Goal: Navigation & Orientation: Find specific page/section

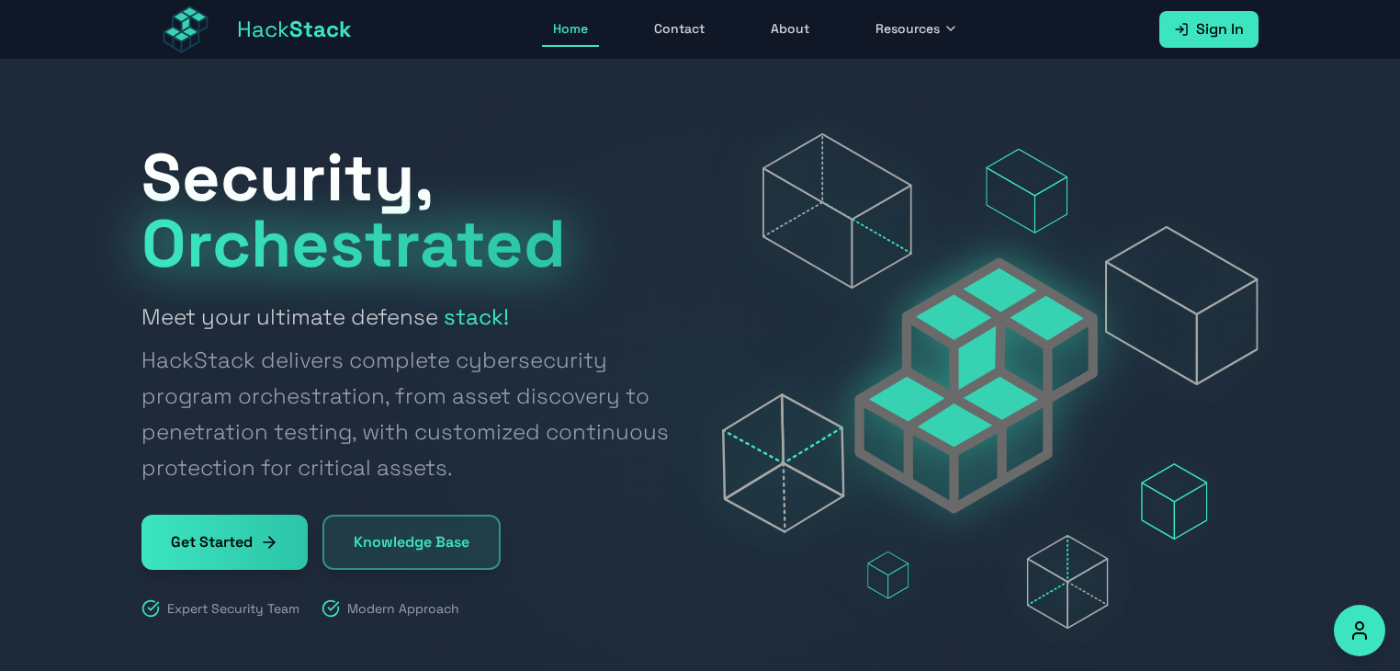
click at [951, 30] on icon at bounding box center [951, 28] width 15 height 15
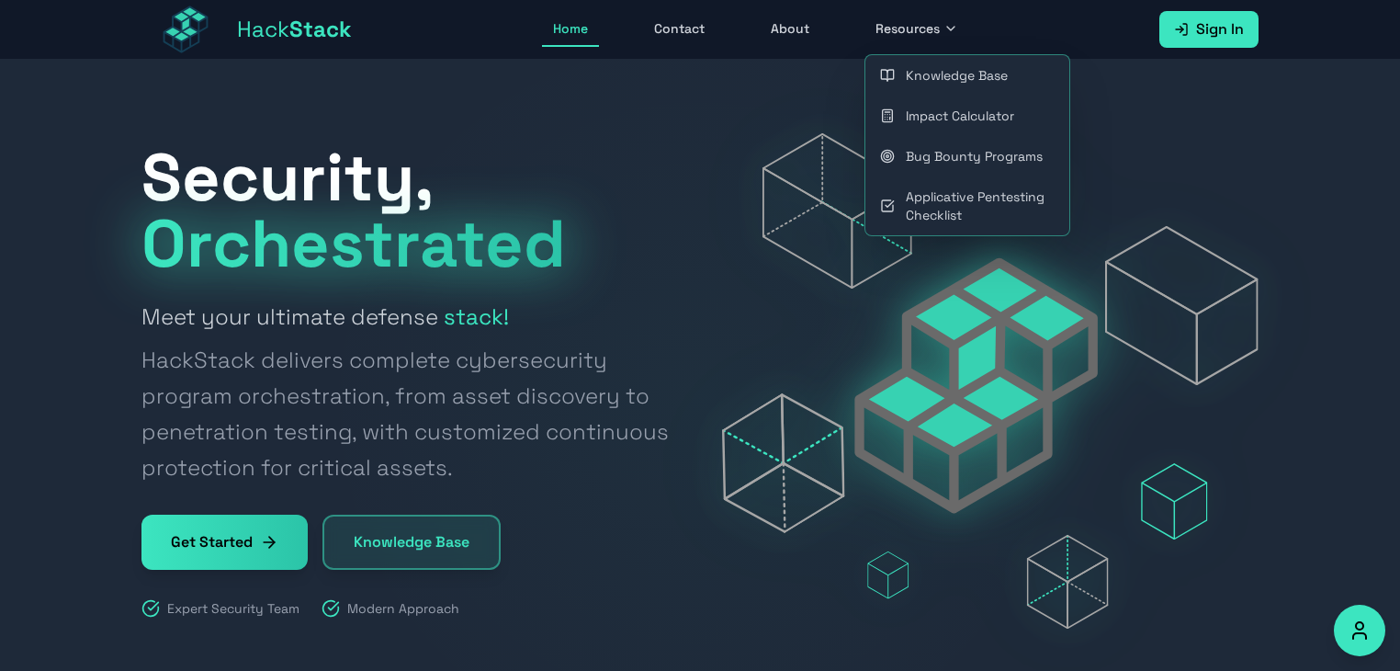
click at [946, 77] on link "Knowledge Base" at bounding box center [967, 75] width 204 height 40
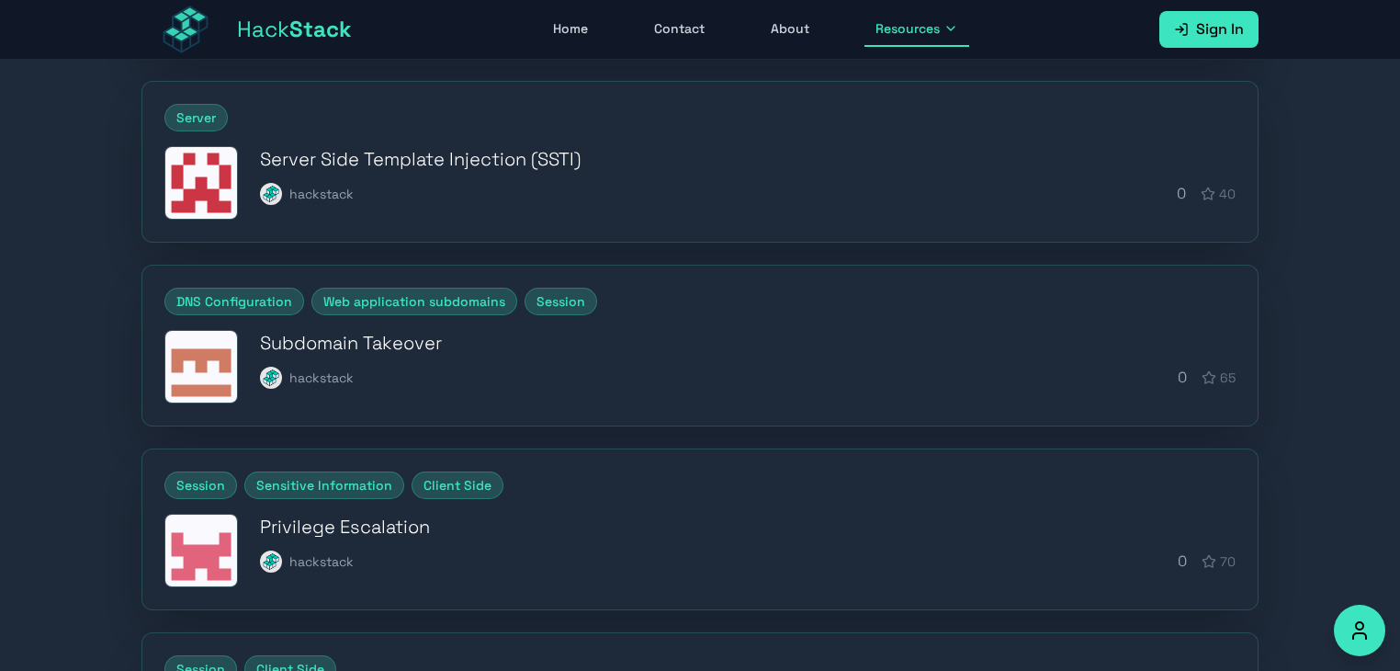
scroll to position [720, 0]
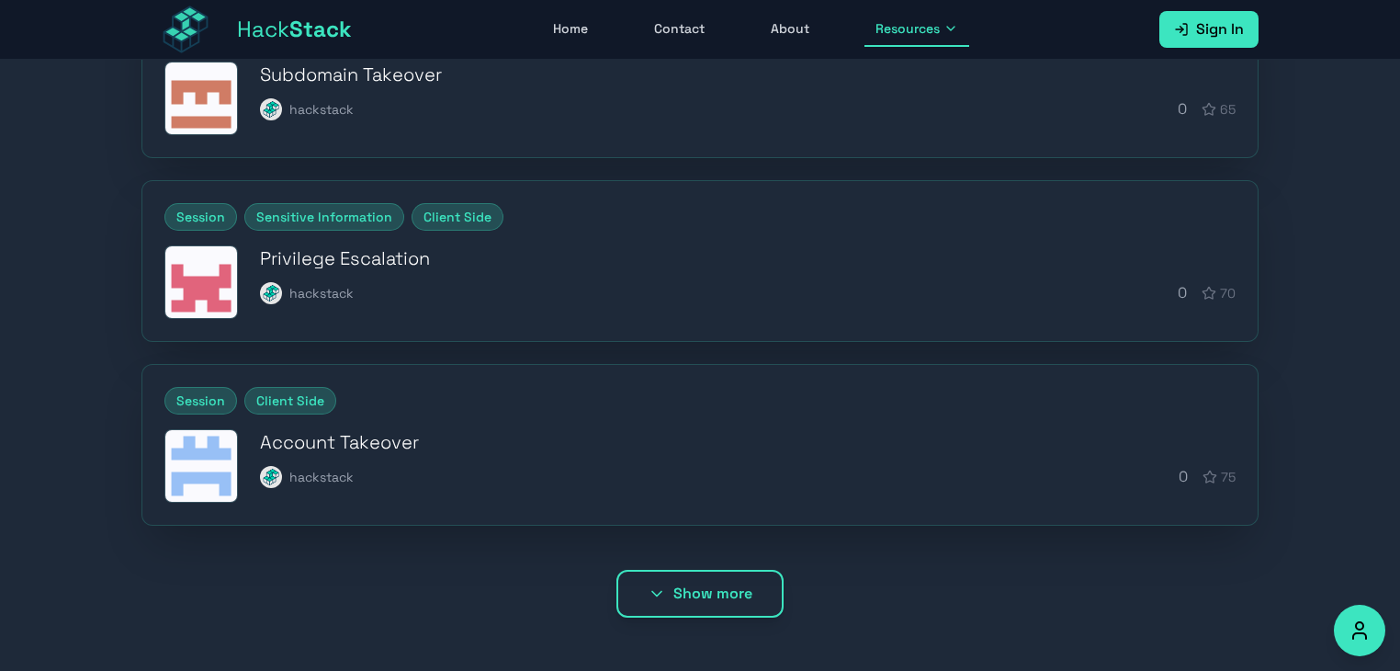
click at [663, 584] on icon at bounding box center [657, 593] width 18 height 18
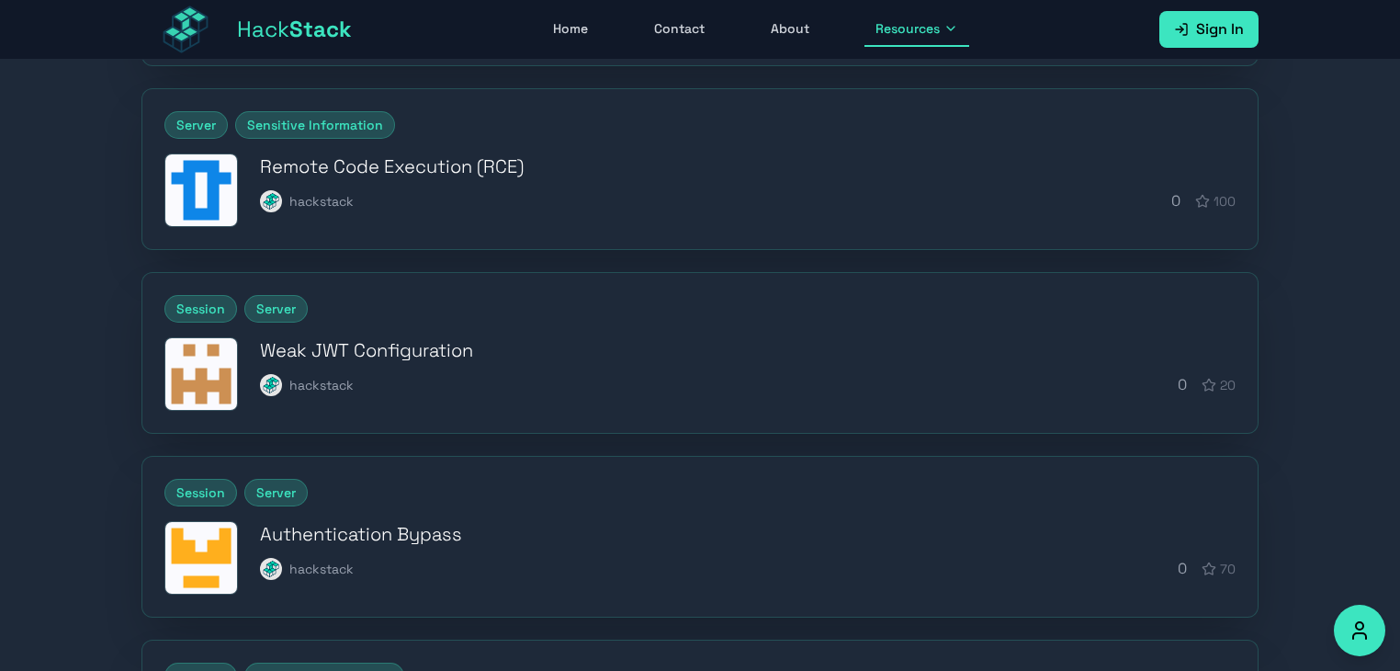
scroll to position [1635, 0]
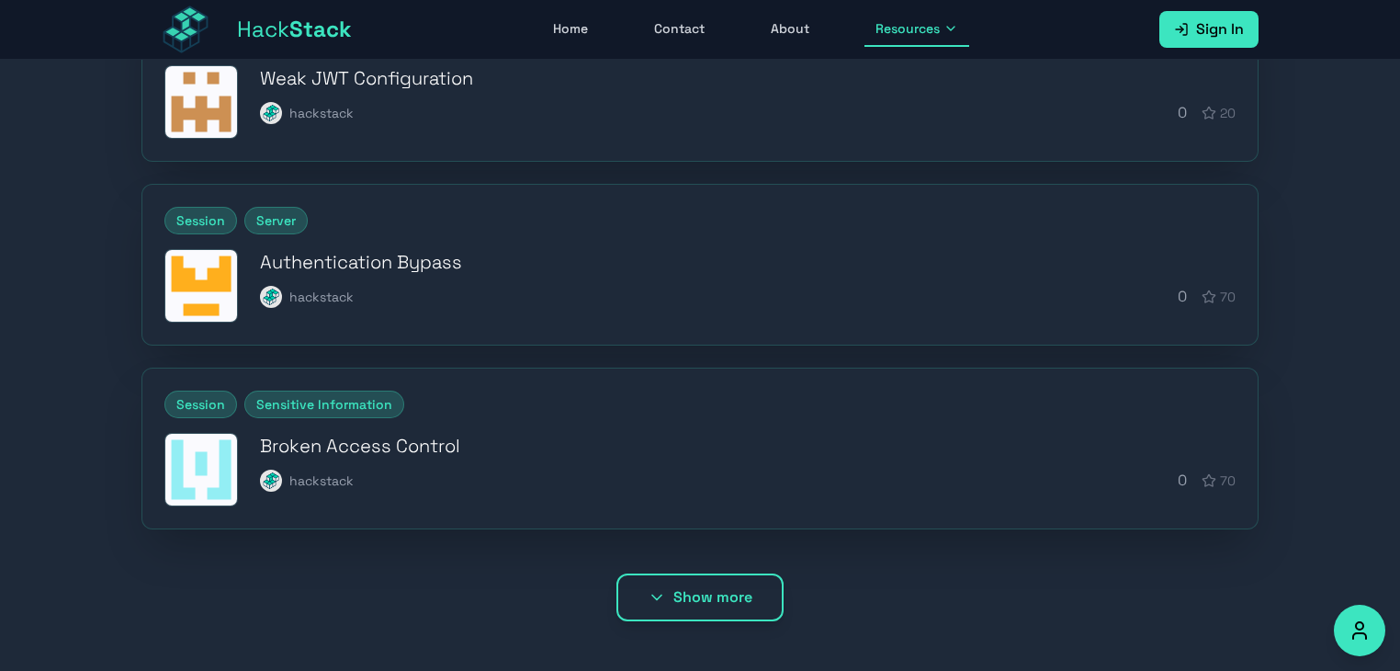
click at [691, 601] on button "Show more" at bounding box center [699, 597] width 167 height 48
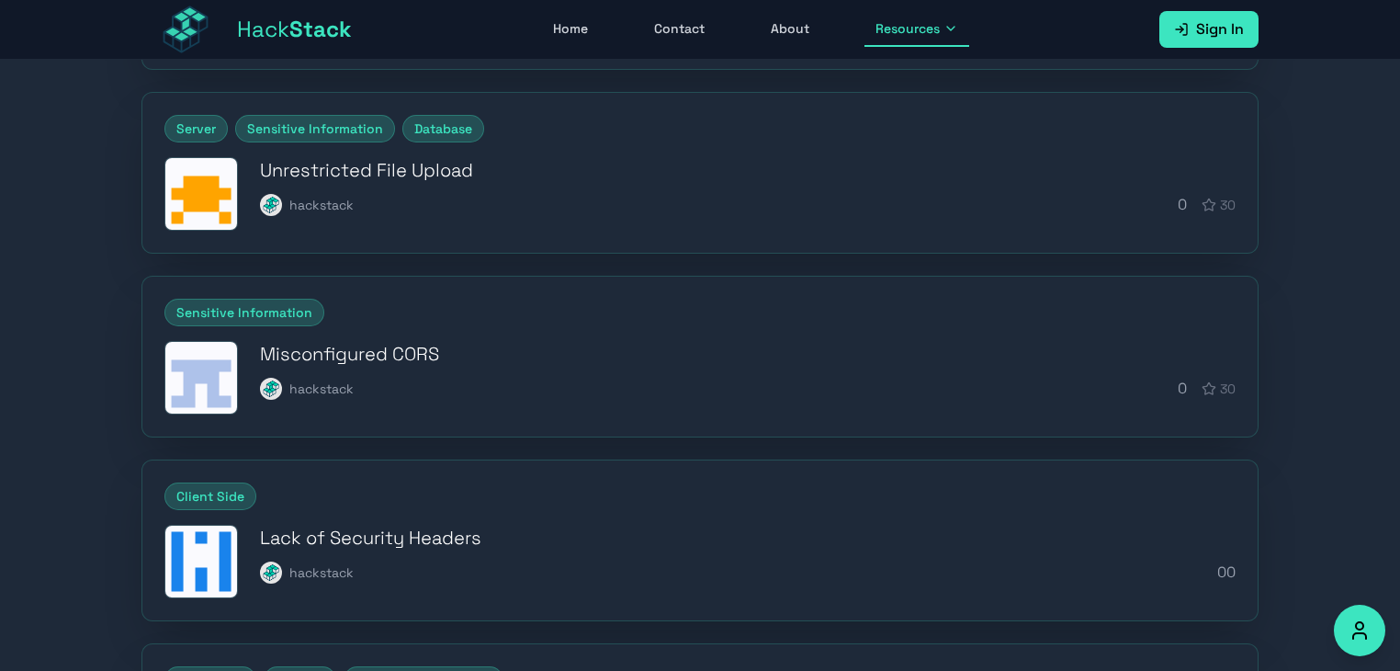
scroll to position [2550, 0]
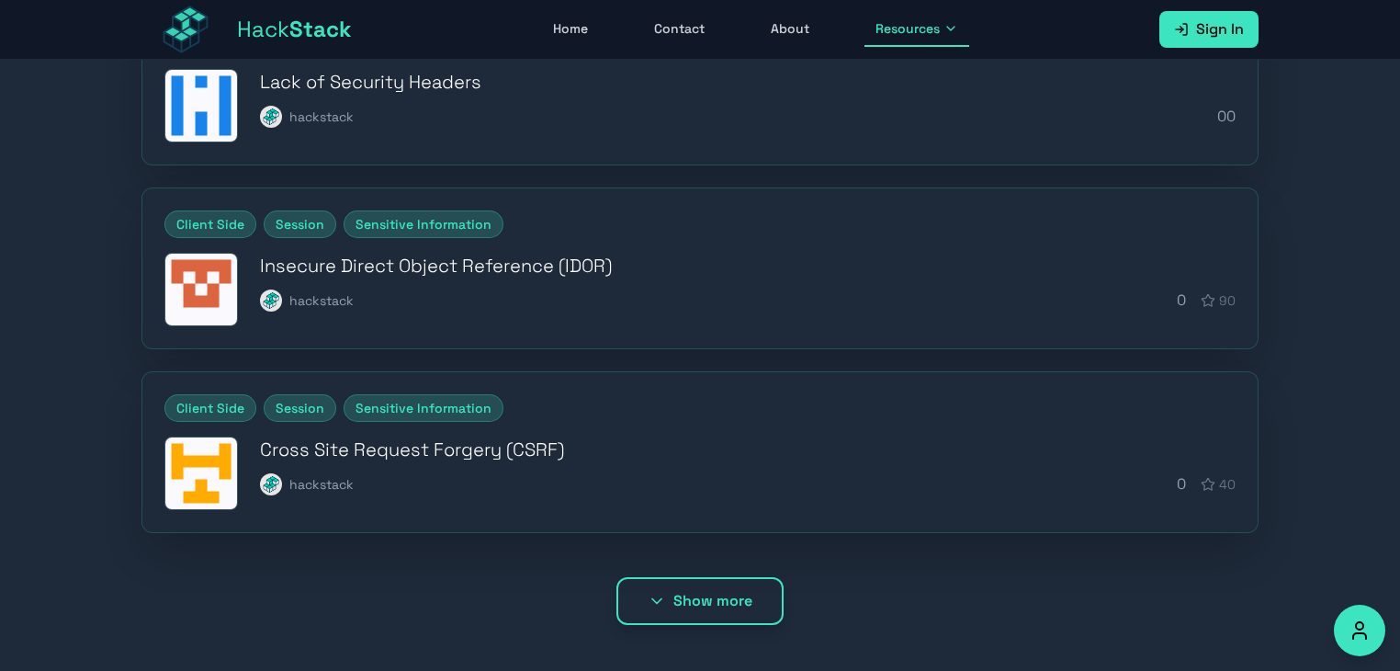
click at [689, 584] on button "Show more" at bounding box center [699, 601] width 167 height 48
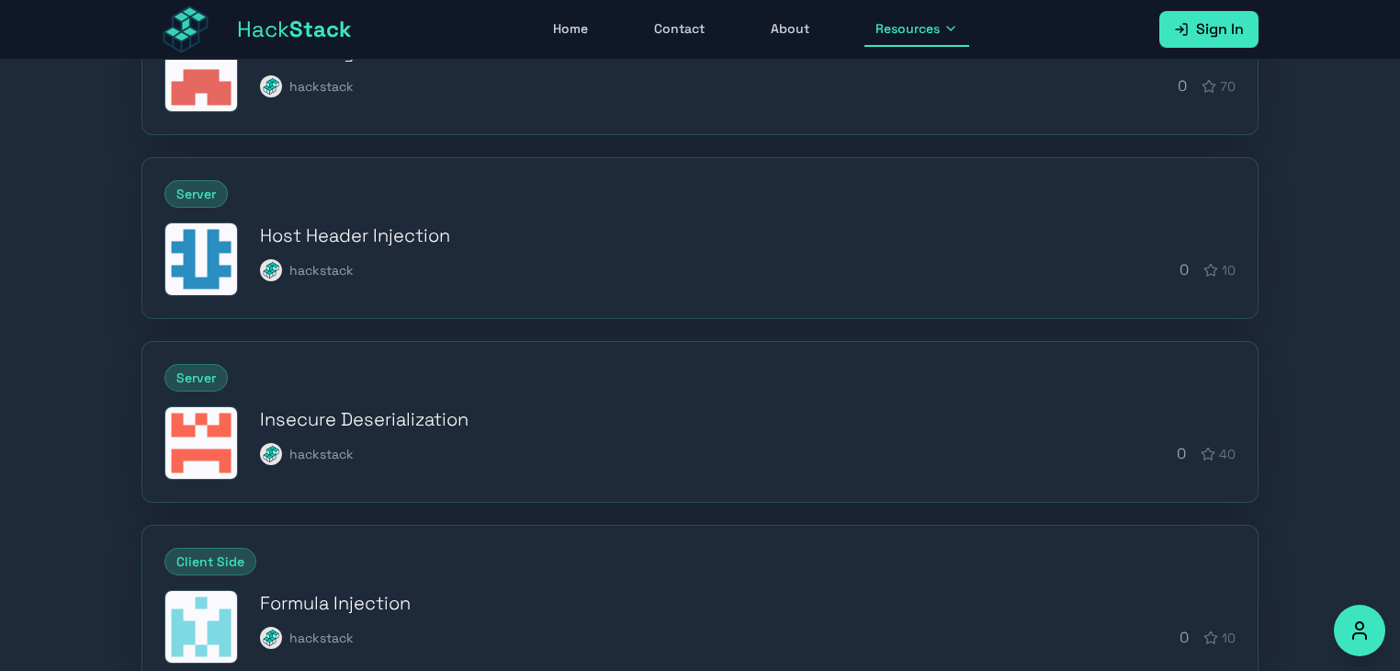
scroll to position [3465, 0]
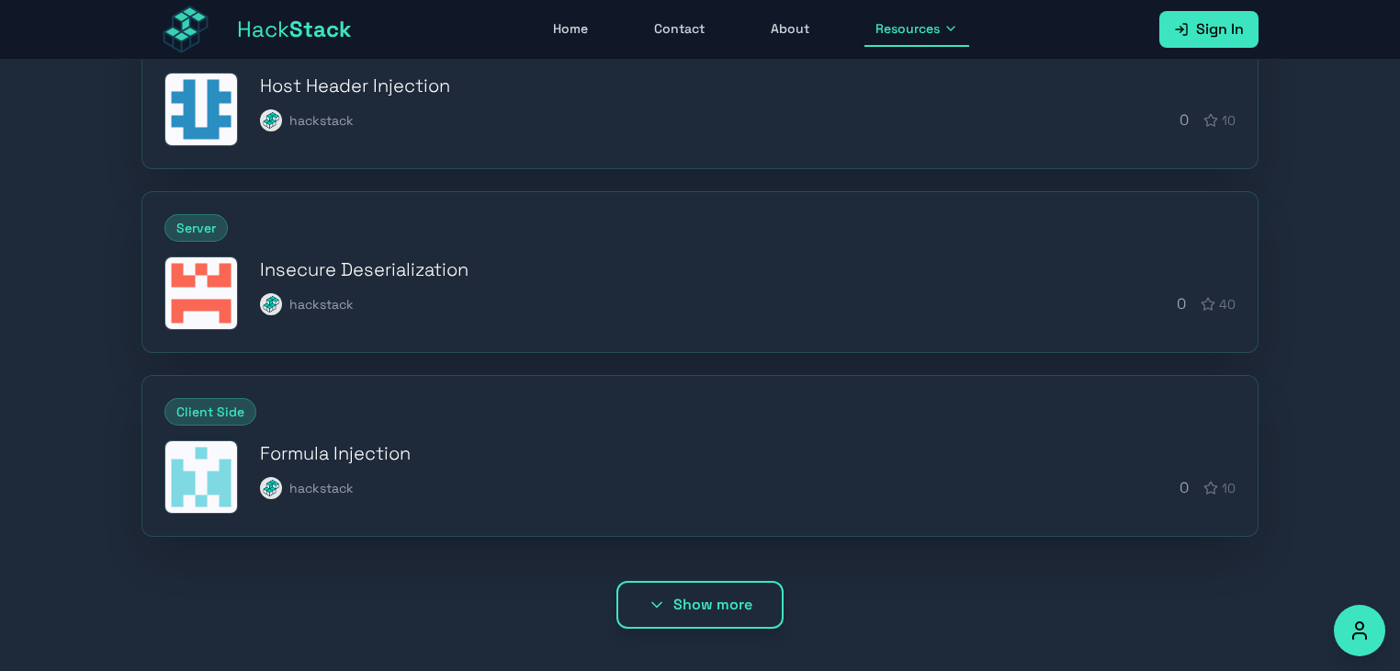
click at [684, 600] on button "Show more" at bounding box center [699, 605] width 167 height 48
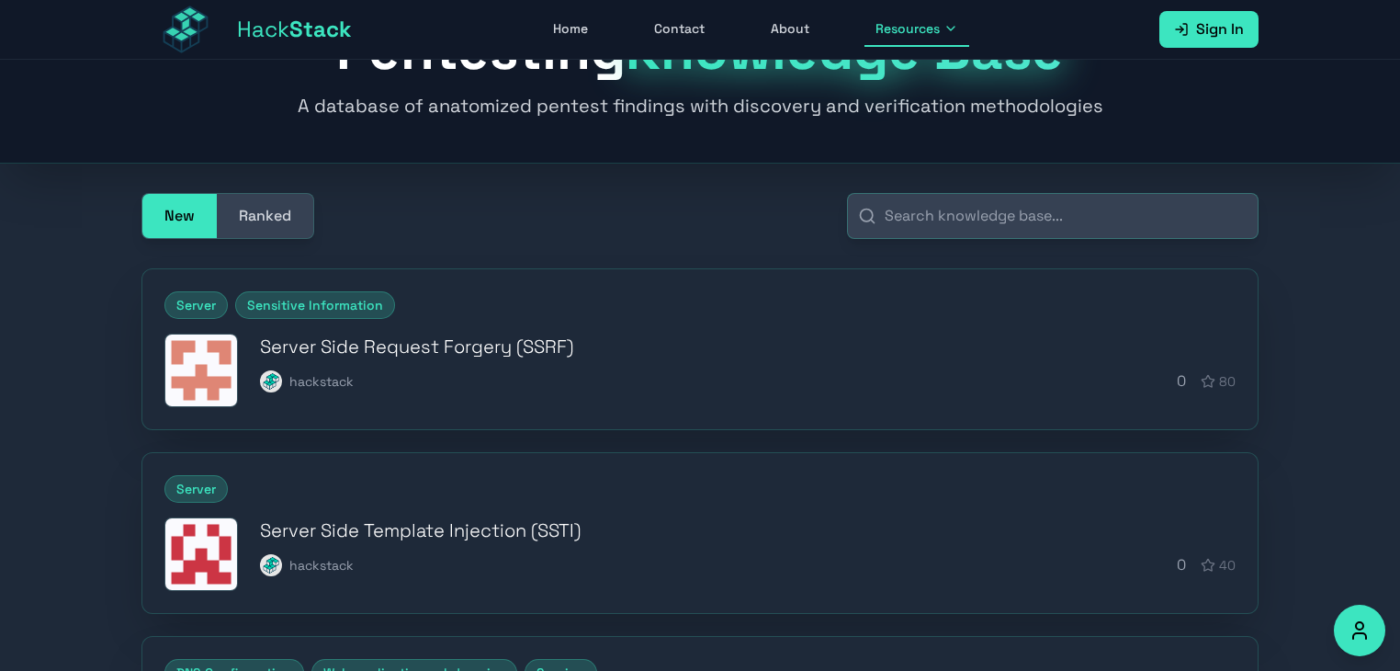
scroll to position [0, 0]
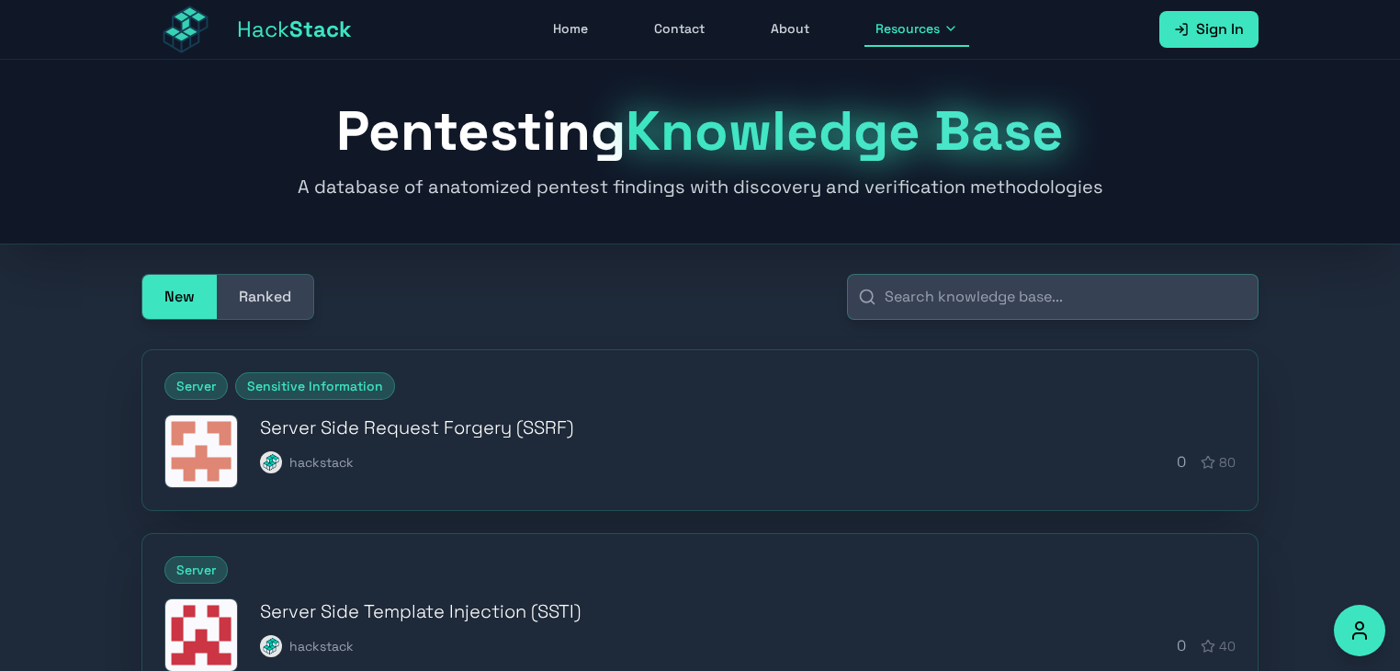
click at [567, 27] on link "Home" at bounding box center [570, 29] width 57 height 35
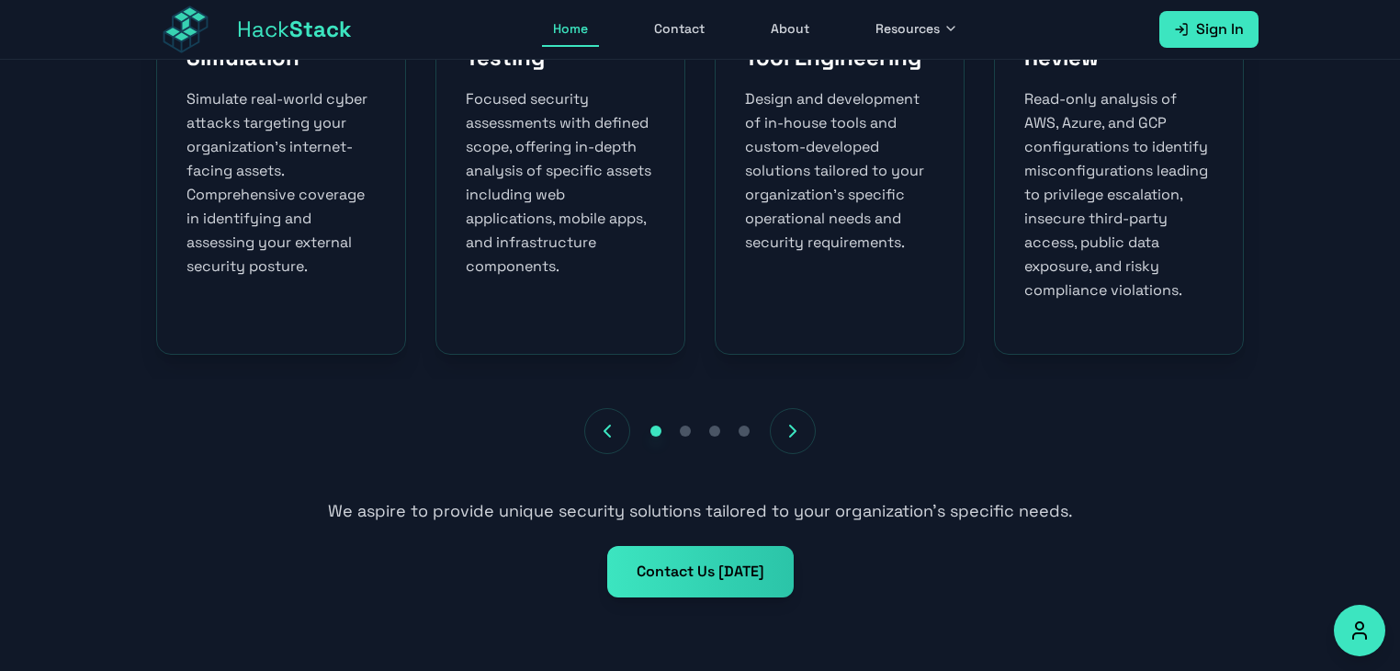
scroll to position [1102, 0]
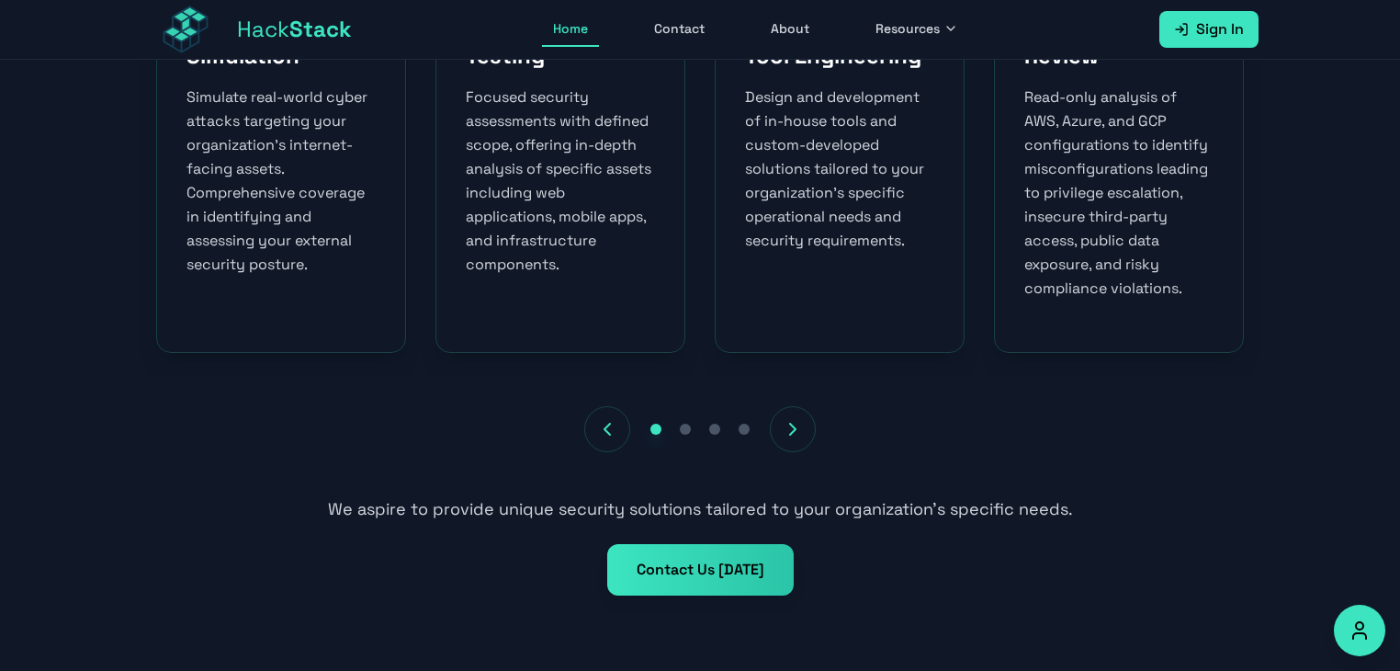
click at [791, 426] on icon "Next services" at bounding box center [793, 429] width 22 height 22
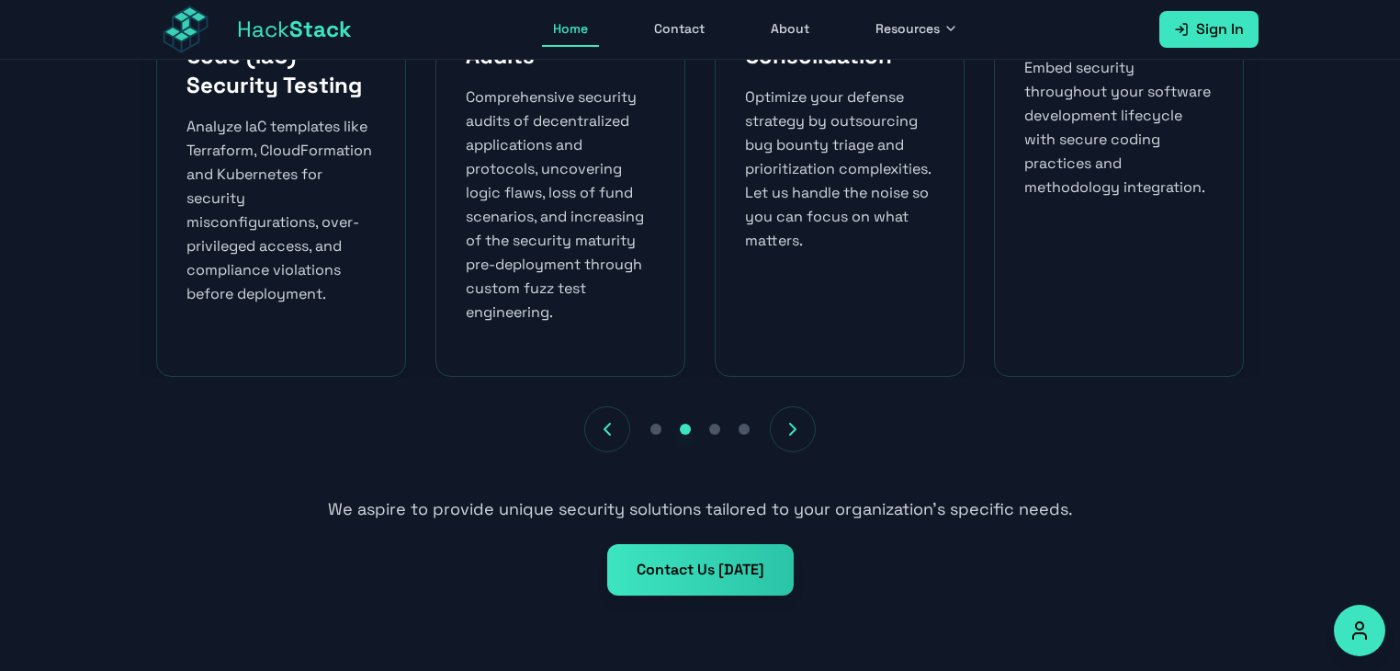
click at [786, 433] on icon "Next services" at bounding box center [793, 429] width 22 height 22
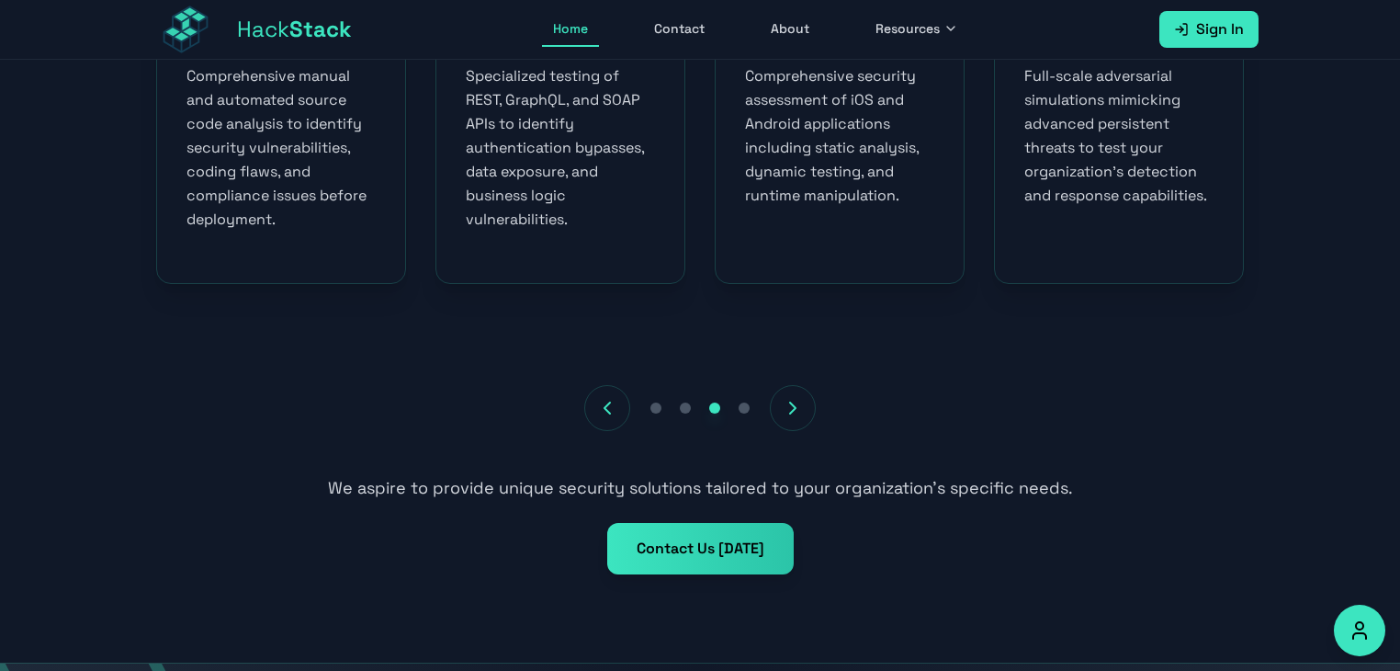
scroll to position [1194, 0]
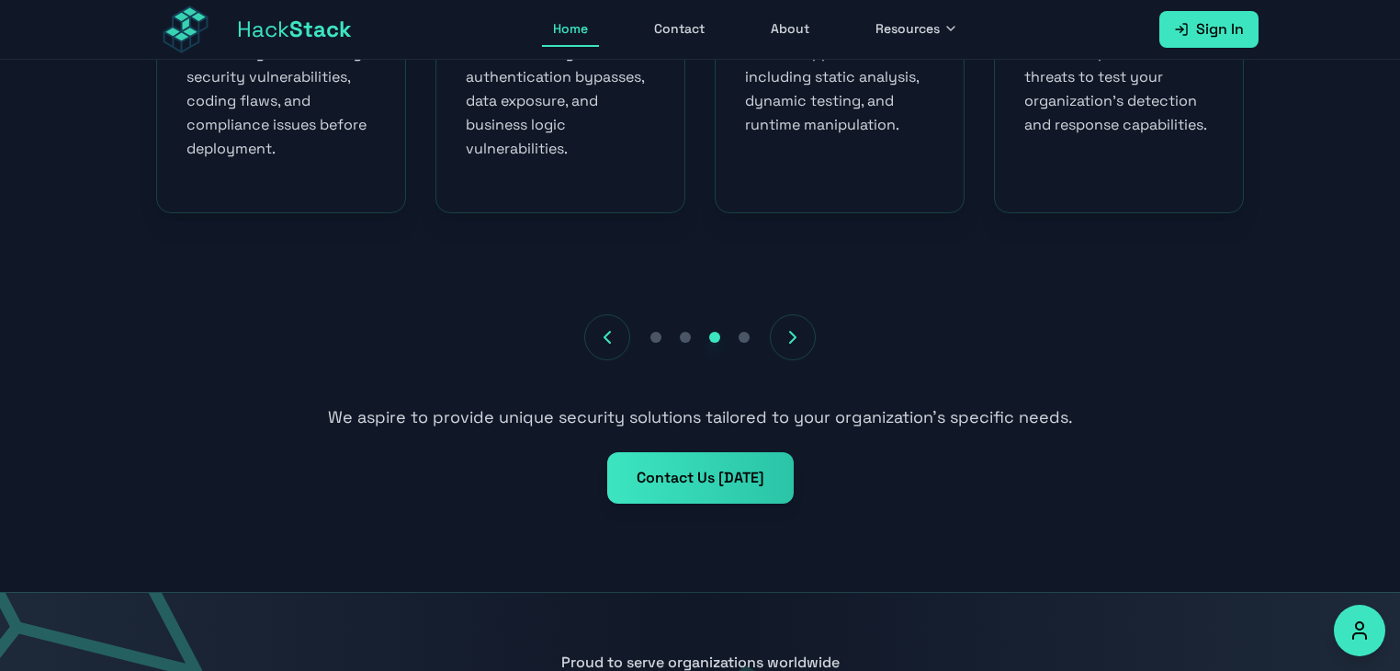
click at [786, 344] on icon "Next services" at bounding box center [793, 337] width 22 height 22
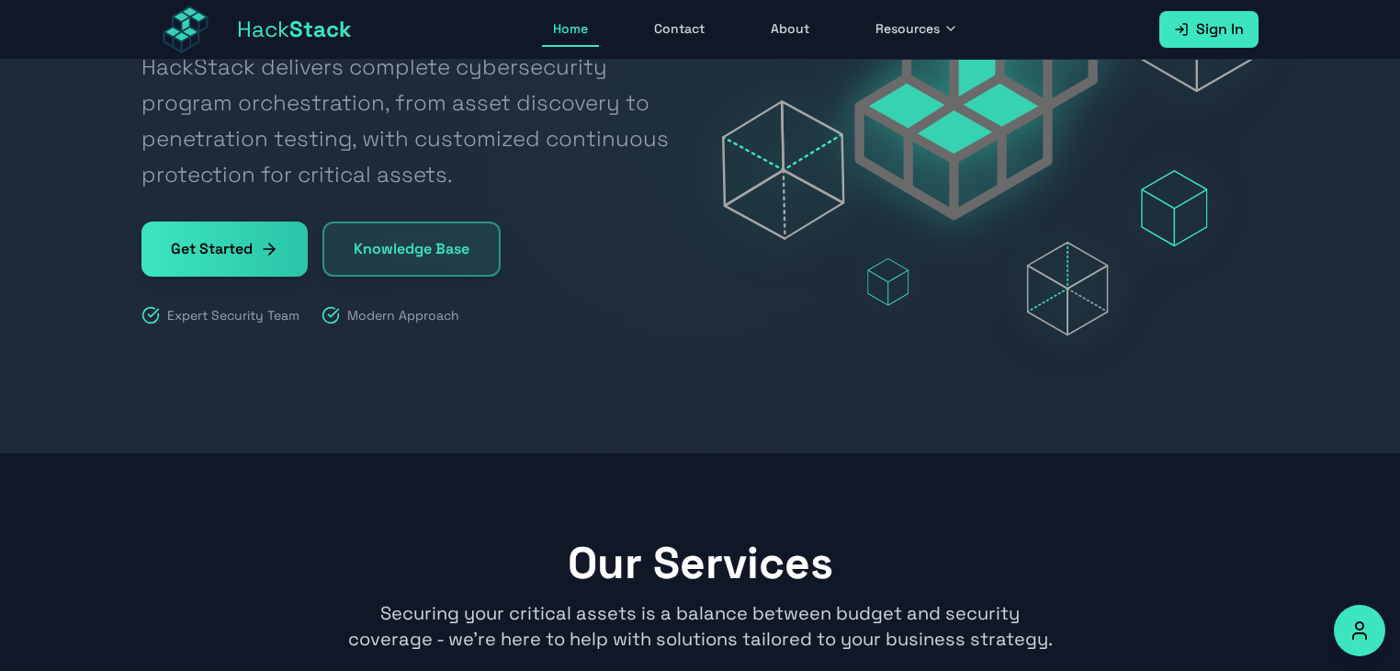
scroll to position [92, 0]
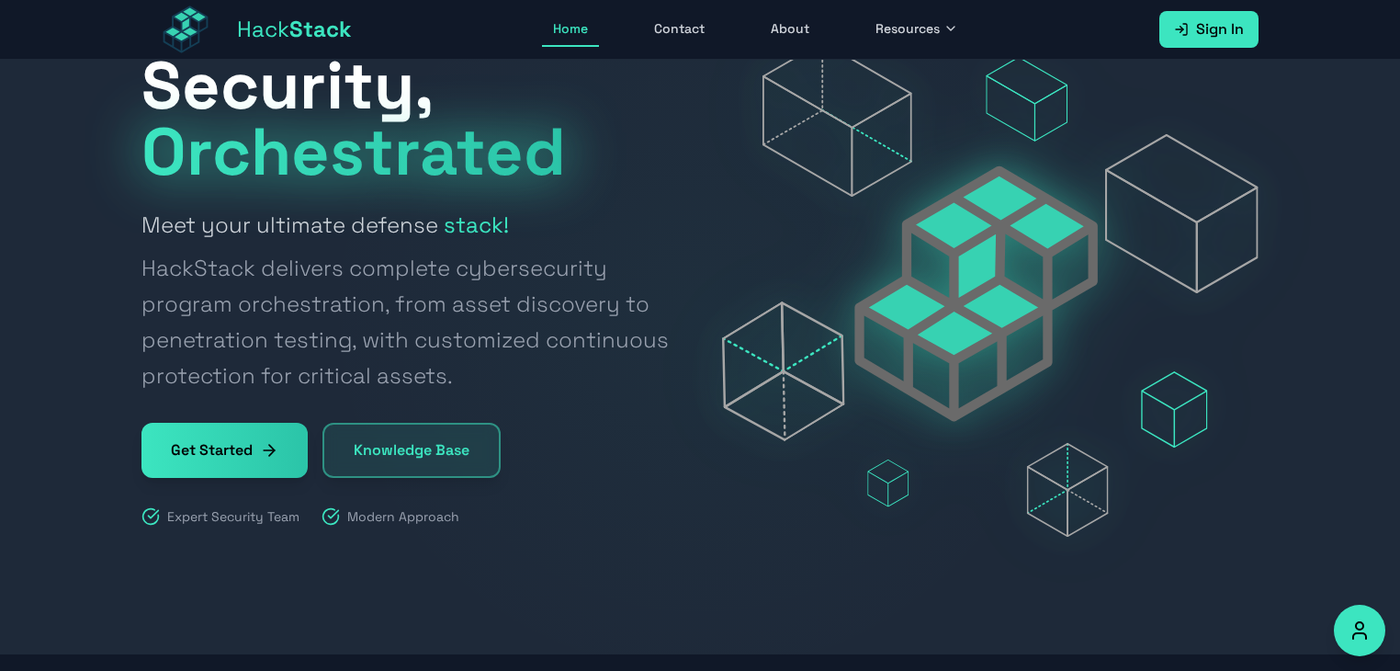
click at [248, 446] on link "Get Started" at bounding box center [224, 450] width 166 height 55
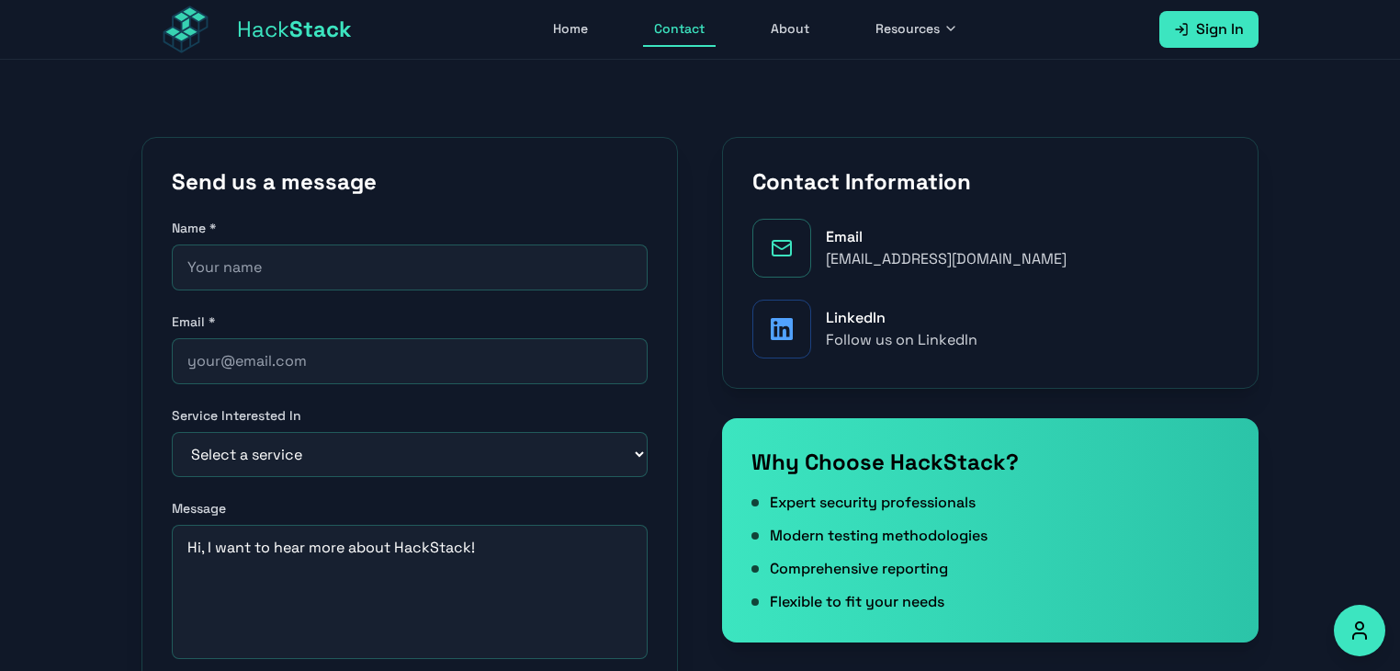
scroll to position [92, 0]
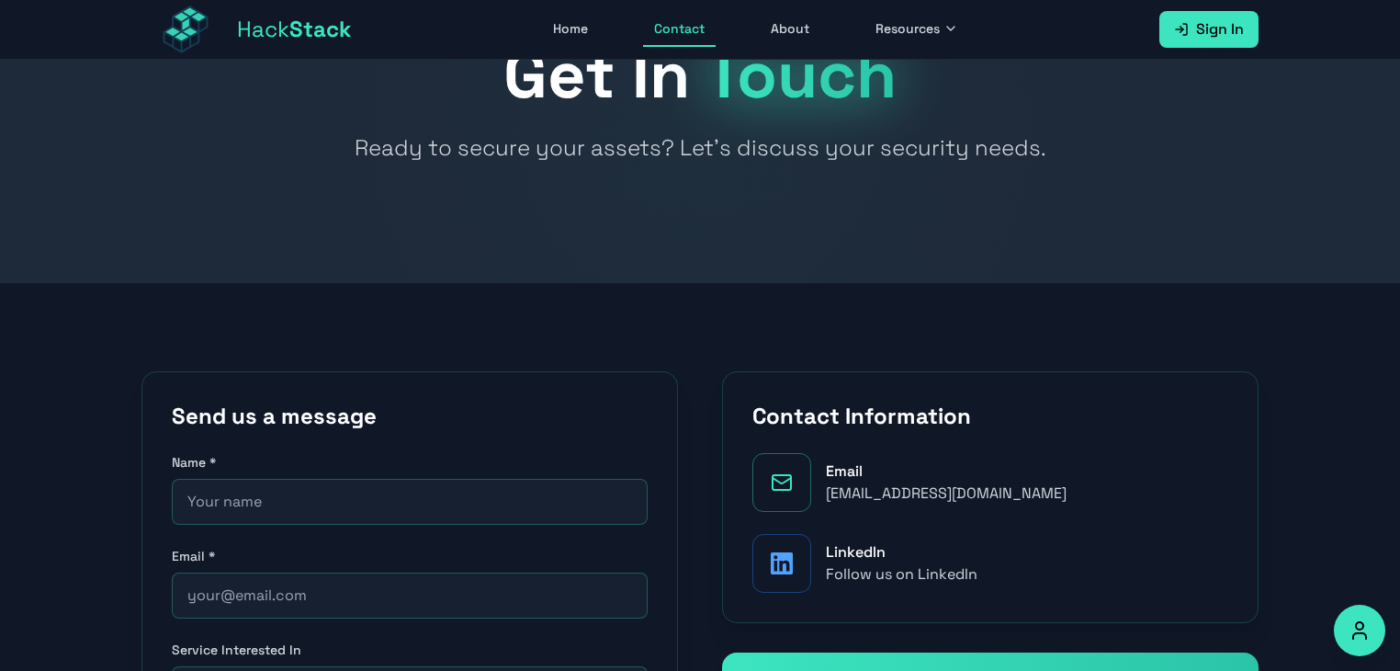
click at [676, 30] on link "Contact" at bounding box center [679, 29] width 73 height 35
click at [784, 28] on link "About" at bounding box center [790, 29] width 61 height 35
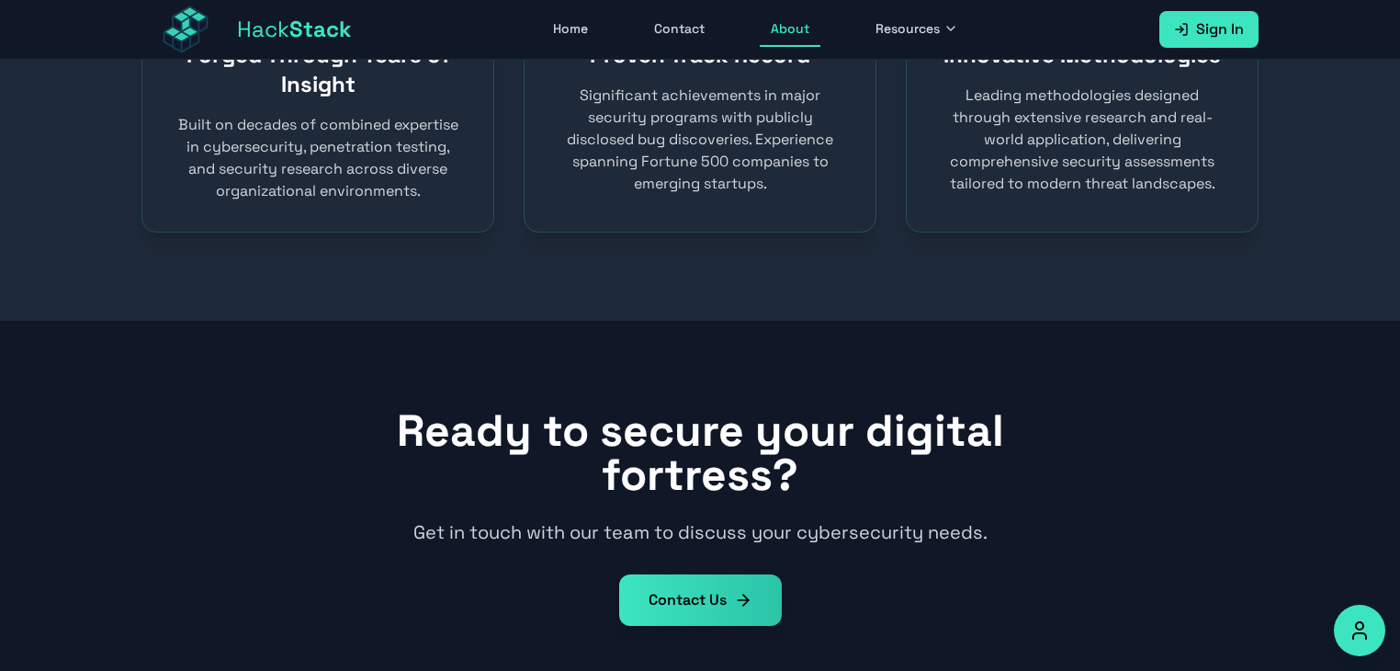
scroll to position [1448, 0]
